Goal: Task Accomplishment & Management: Manage account settings

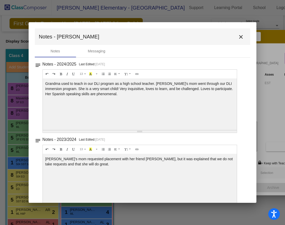
scroll to position [27, 0]
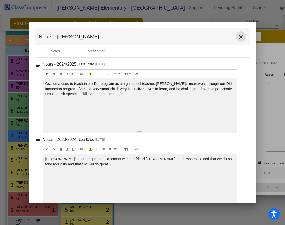
click at [241, 37] on mat-icon "close" at bounding box center [241, 37] width 6 height 6
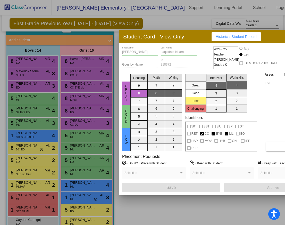
click at [169, 21] on div at bounding box center [142, 112] width 285 height 225
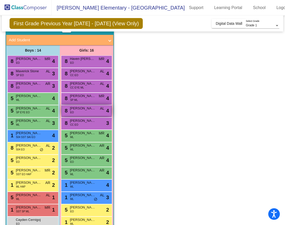
scroll to position [27, 0]
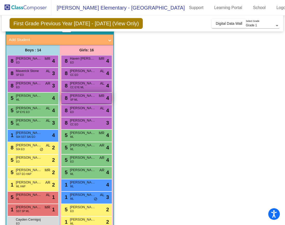
click at [88, 94] on span "[PERSON_NAME]" at bounding box center [83, 95] width 26 height 5
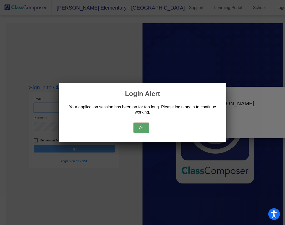
type input "[PERSON_NAME][EMAIL_ADDRESS][DOMAIN_NAME]"
click at [143, 128] on button "Ok" at bounding box center [141, 128] width 15 height 10
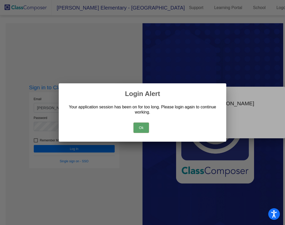
click at [143, 128] on button "Ok" at bounding box center [141, 128] width 15 height 10
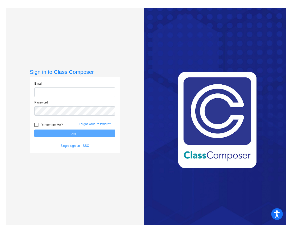
type input "[PERSON_NAME][EMAIL_ADDRESS][DOMAIN_NAME]"
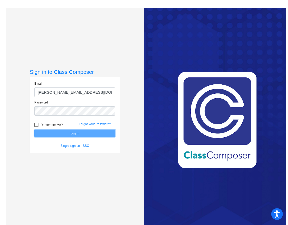
click at [73, 137] on button "Log In" at bounding box center [74, 132] width 81 height 7
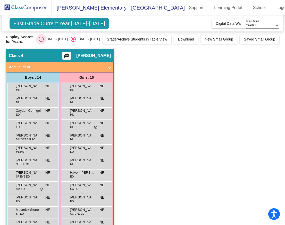
click at [44, 41] on div "Select an option" at bounding box center [41, 39] width 5 height 5
click at [41, 42] on input "[DATE] - [DATE]" at bounding box center [41, 42] width 0 height 0
radio input "true"
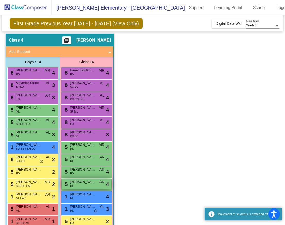
scroll to position [18, 0]
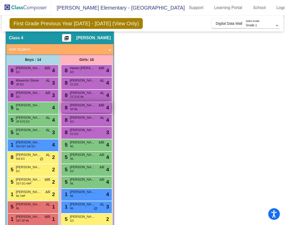
click at [81, 109] on div "8 [PERSON_NAME] [PERSON_NAME] ML MR lock do_not_disturb_alt 4" at bounding box center [86, 107] width 49 height 11
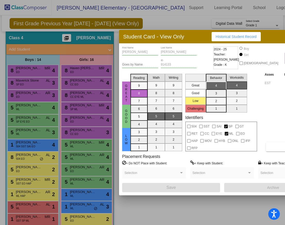
click at [263, 38] on div "Student Card - View Only Historical Student Record" at bounding box center [222, 36] width 206 height 13
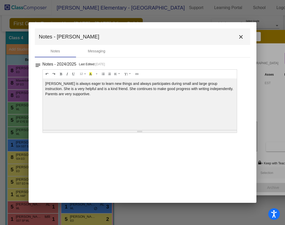
click at [241, 37] on mat-icon "close" at bounding box center [241, 37] width 6 height 6
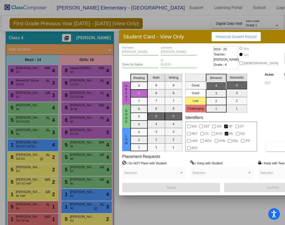
click at [85, 129] on div at bounding box center [142, 112] width 285 height 225
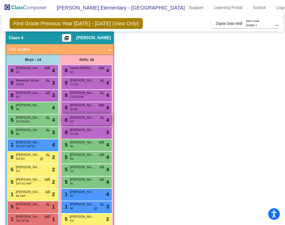
click at [84, 118] on span "[PERSON_NAME]" at bounding box center [83, 117] width 26 height 5
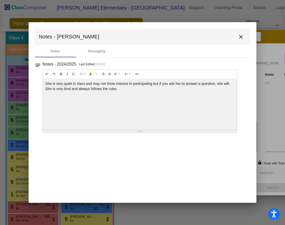
click at [241, 37] on mat-icon "close" at bounding box center [241, 37] width 6 height 6
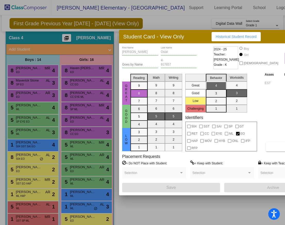
click at [81, 132] on div at bounding box center [142, 112] width 285 height 225
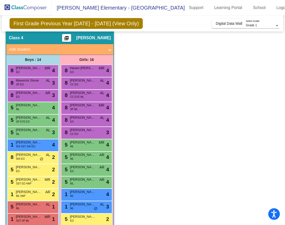
click at [81, 132] on span "[PERSON_NAME]" at bounding box center [83, 129] width 26 height 5
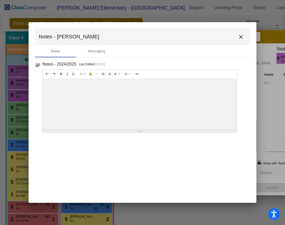
click at [244, 38] on mat-icon "close" at bounding box center [241, 37] width 6 height 6
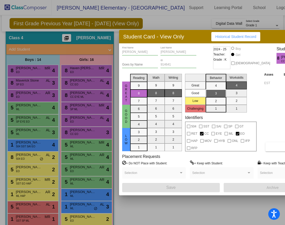
click at [176, 21] on div at bounding box center [142, 112] width 285 height 225
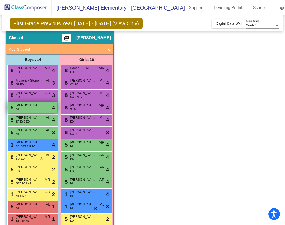
click at [32, 105] on span "[PERSON_NAME]" at bounding box center [29, 105] width 26 height 5
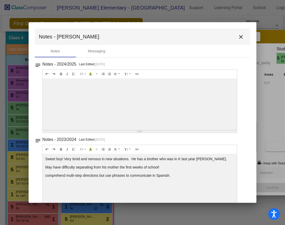
scroll to position [12, 0]
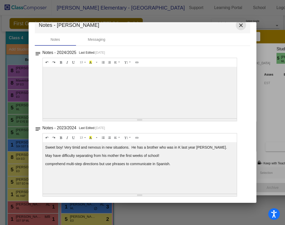
click at [240, 25] on mat-icon "close" at bounding box center [241, 25] width 6 height 6
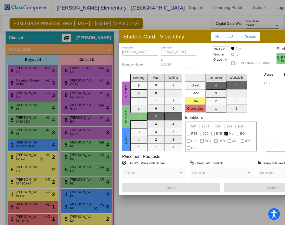
click at [83, 125] on div at bounding box center [142, 112] width 285 height 225
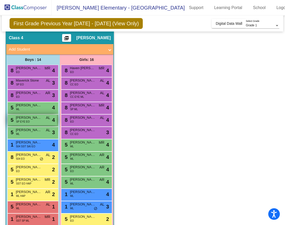
click at [35, 120] on span "[PERSON_NAME]" at bounding box center [29, 117] width 26 height 5
